Goal: Task Accomplishment & Management: Manage account settings

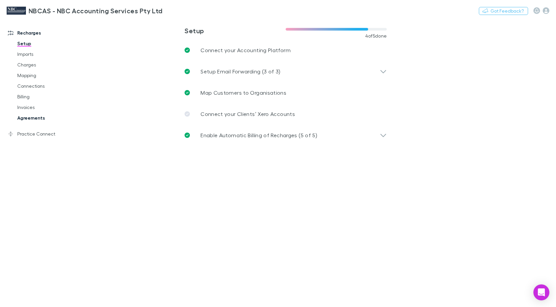
click at [39, 120] on link "Agreements" at bounding box center [49, 118] width 77 height 11
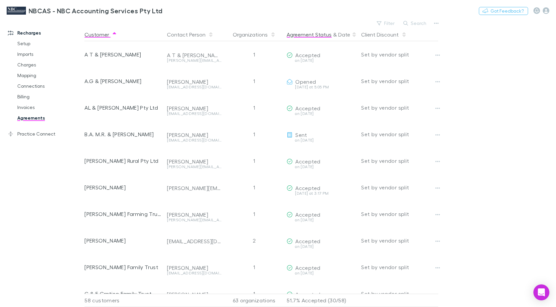
click at [318, 37] on button "Agreement Status" at bounding box center [309, 34] width 45 height 13
